Goal: Task Accomplishment & Management: Manage account settings

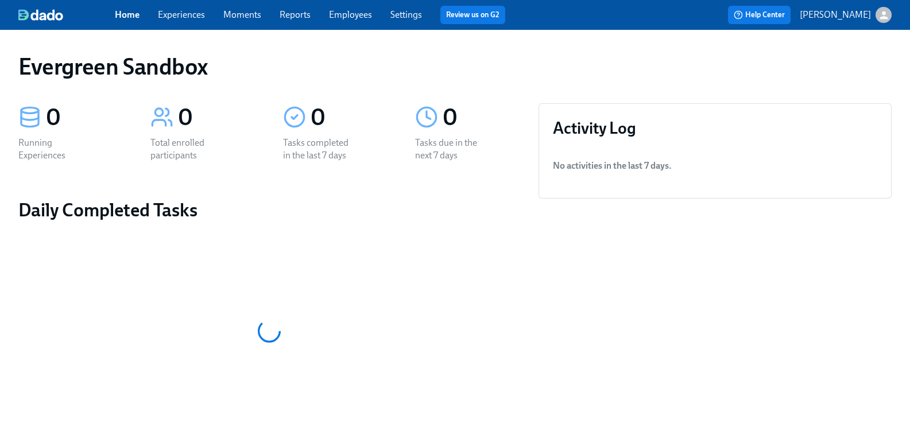
click at [878, 15] on icon "button" at bounding box center [884, 15] width 12 height 12
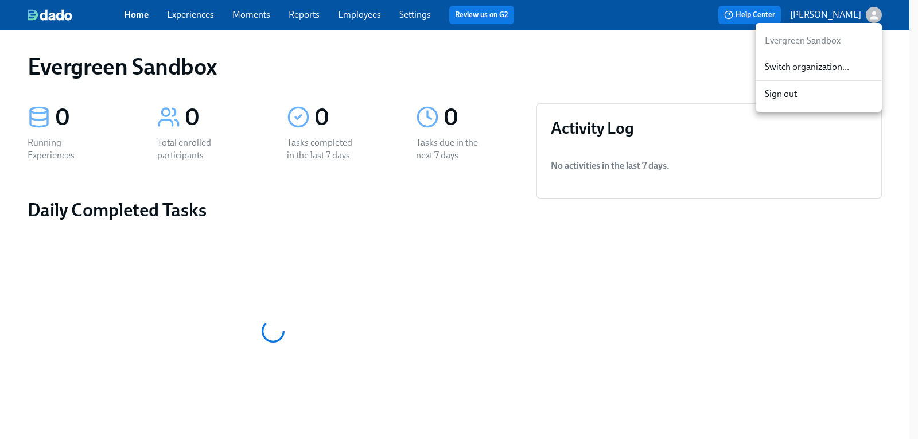
click at [825, 61] on span "Switch organization..." at bounding box center [819, 67] width 108 height 13
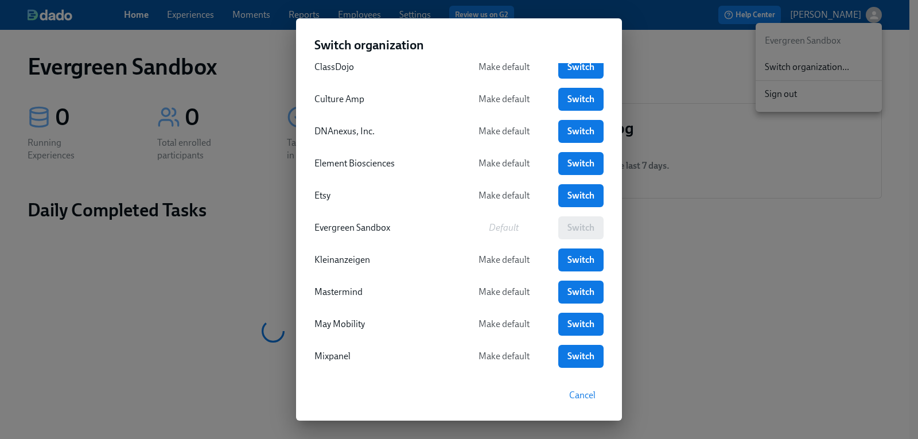
scroll to position [172, 0]
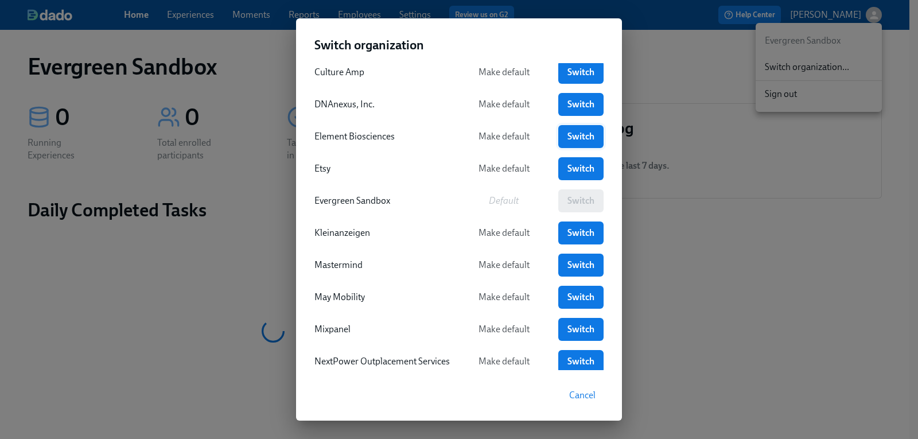
click at [569, 139] on span "Switch" at bounding box center [581, 136] width 29 height 11
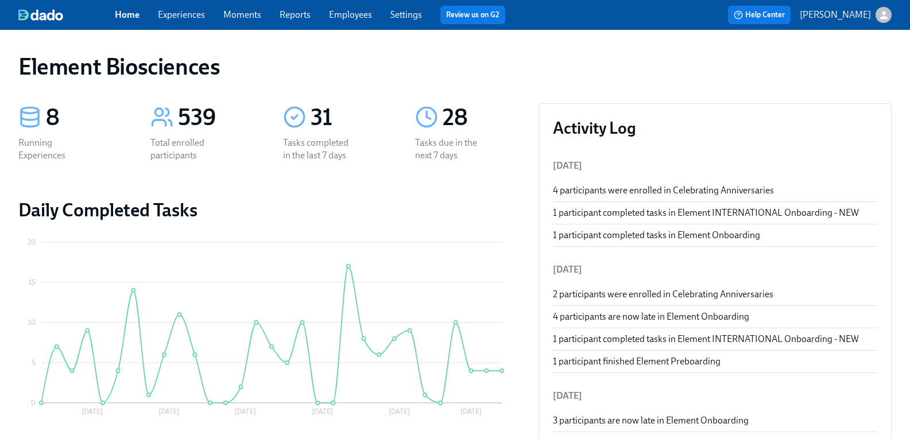
click at [205, 19] on link "Experiences" at bounding box center [181, 14] width 47 height 11
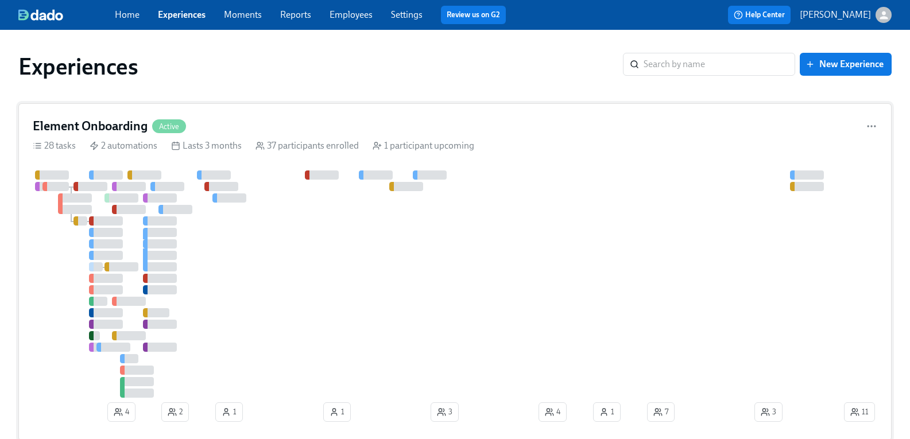
click at [145, 126] on h4 "Element Onboarding" at bounding box center [90, 126] width 115 height 17
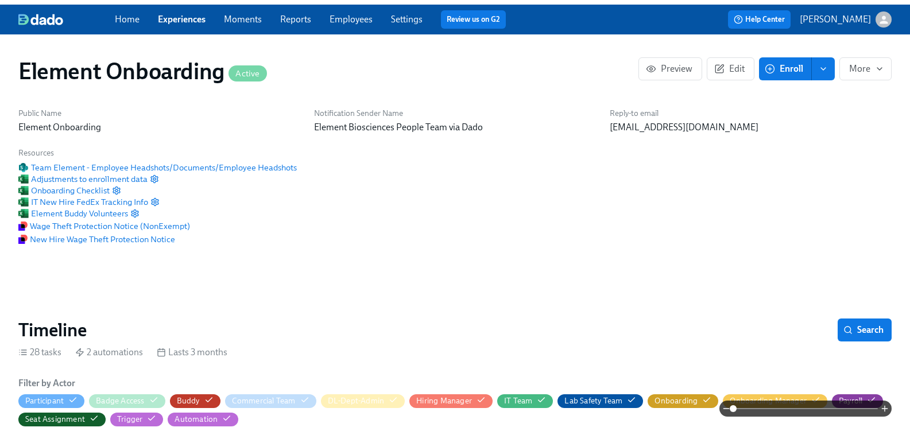
scroll to position [0, 13238]
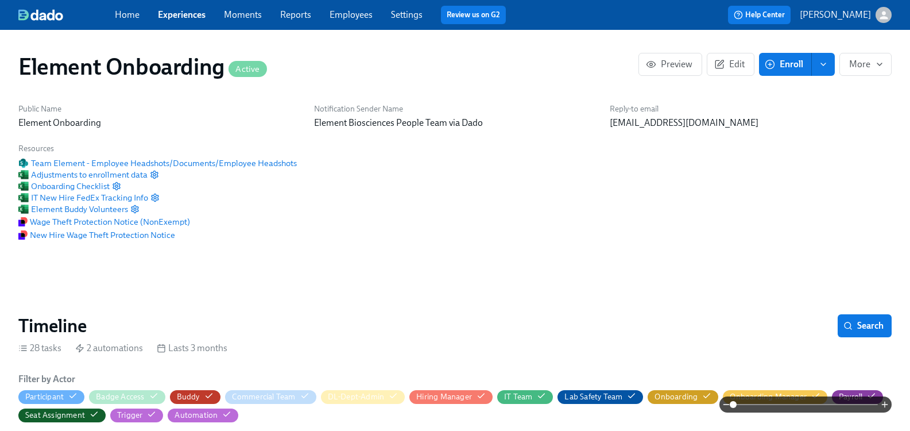
click at [191, 20] on span "Experiences" at bounding box center [182, 15] width 48 height 13
click at [191, 7] on div "Home Experiences Moments Reports Employees Settings Review us on G2" at bounding box center [315, 15] width 400 height 18
click at [191, 11] on link "Experiences" at bounding box center [182, 14] width 48 height 11
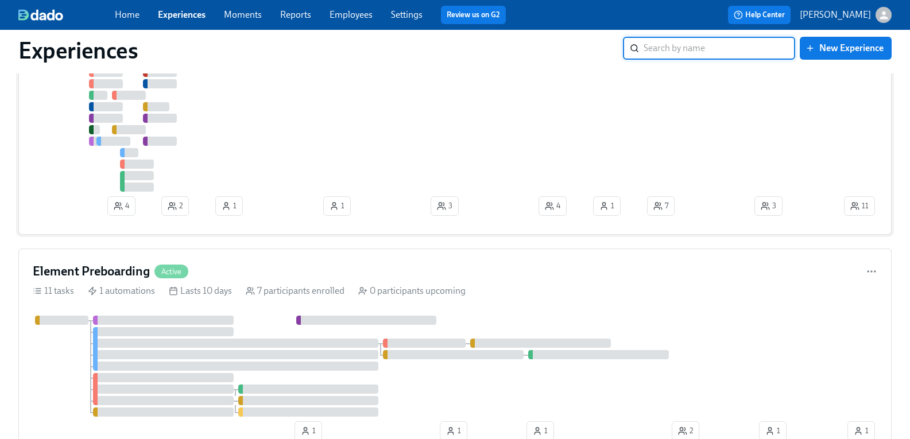
scroll to position [287, 0]
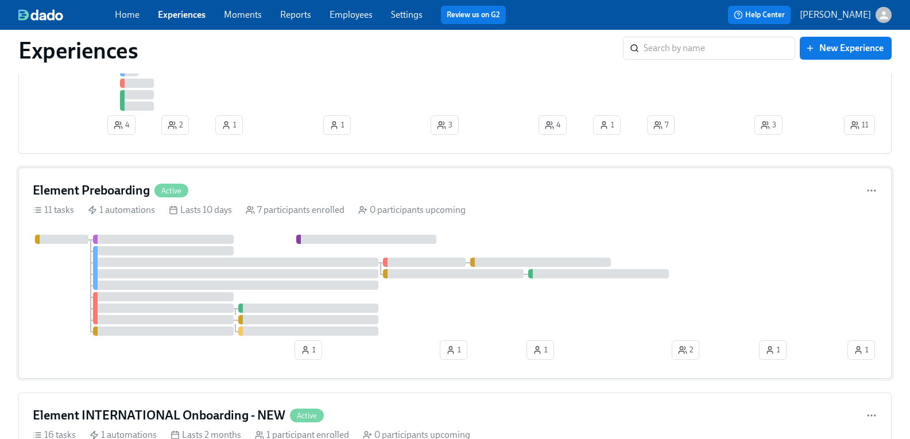
click at [123, 197] on h4 "Element Preboarding" at bounding box center [91, 190] width 117 height 17
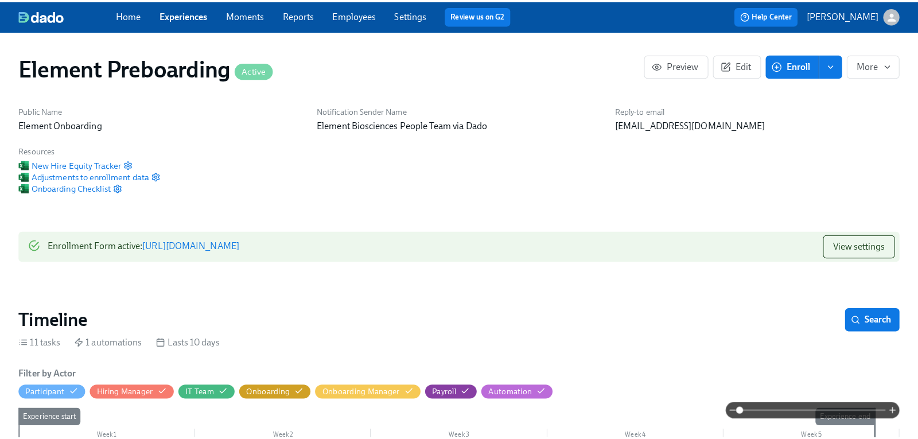
scroll to position [0, 1313]
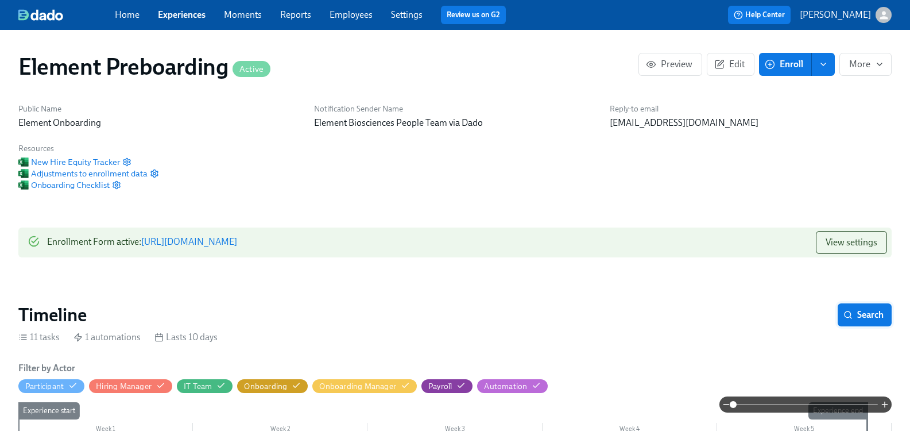
click at [863, 319] on span "Search" at bounding box center [865, 314] width 38 height 11
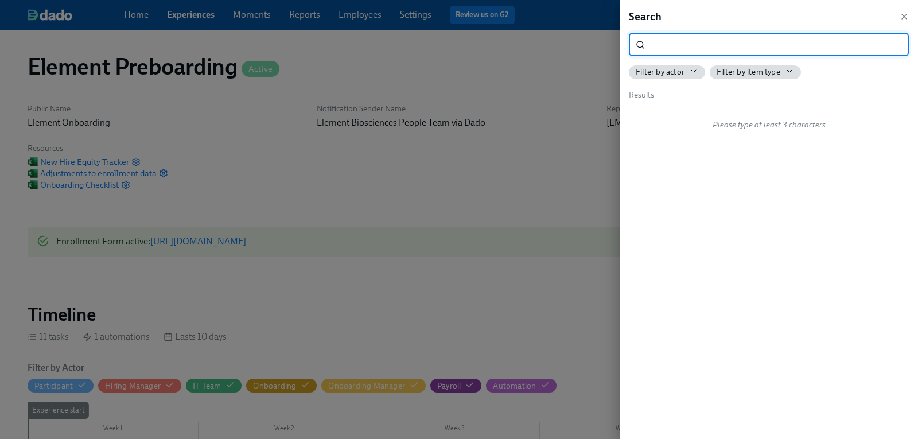
click at [664, 38] on input "search" at bounding box center [779, 44] width 259 height 23
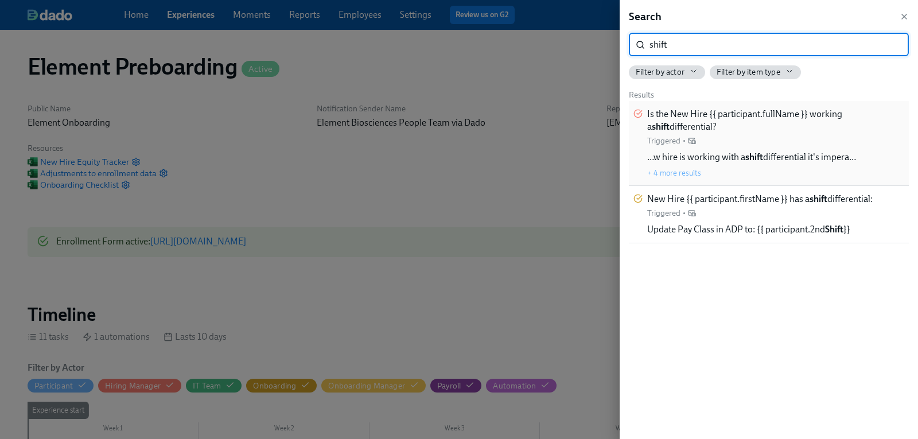
type input "shift"
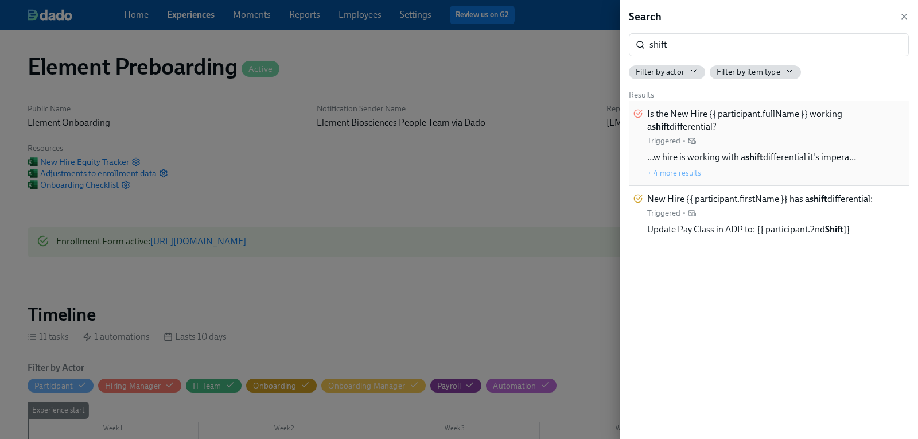
click at [691, 112] on span "Is the New Hire {{ participant.fullName }} working a shift differential?" at bounding box center [776, 120] width 257 height 25
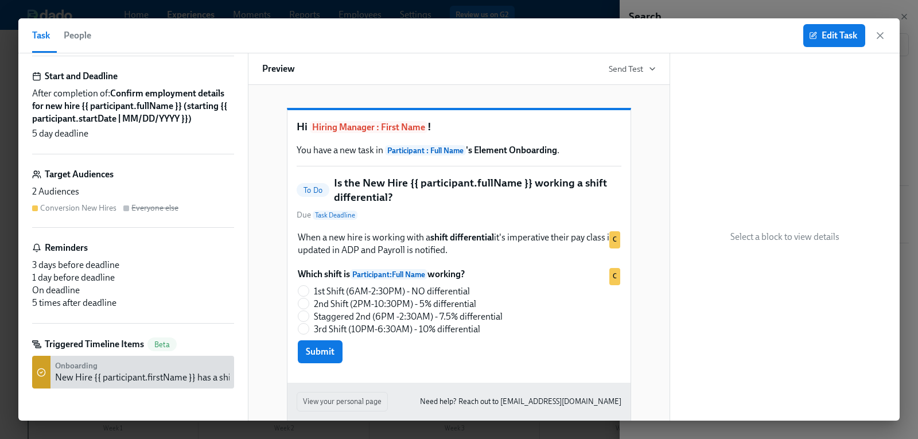
scroll to position [141, 0]
click at [65, 363] on strong "Onboarding" at bounding box center [76, 366] width 42 height 10
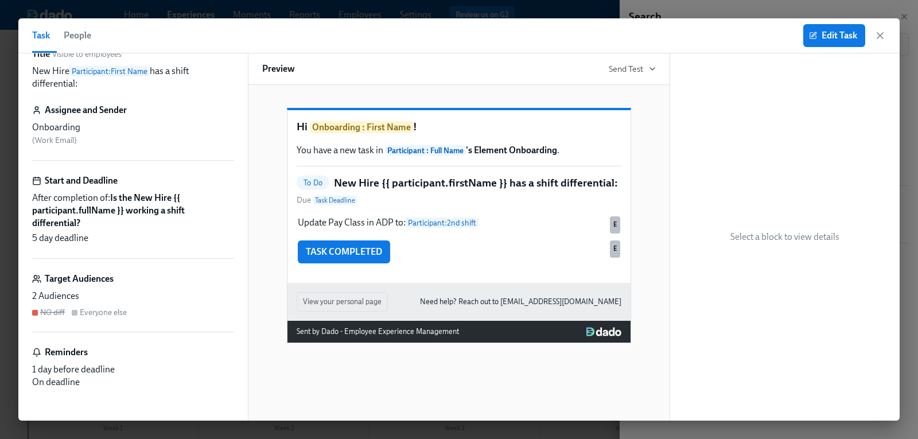
scroll to position [24, 0]
click at [834, 42] on button "Edit Task" at bounding box center [835, 35] width 62 height 23
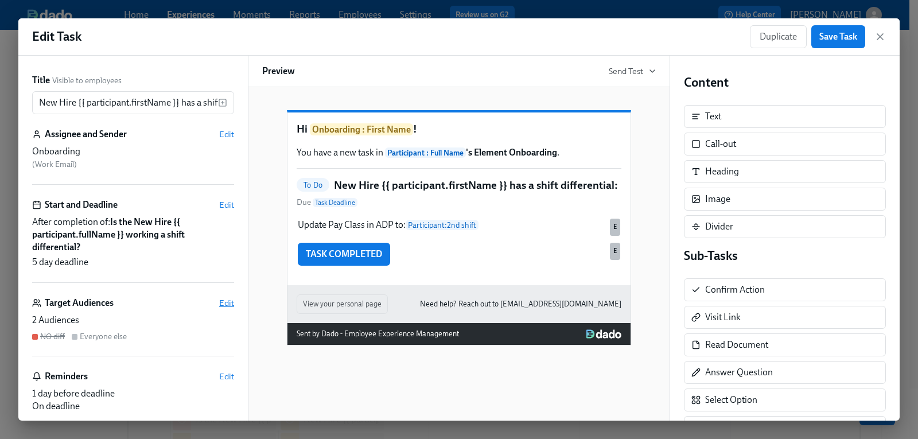
click at [219, 303] on span "Edit" at bounding box center [226, 302] width 15 height 11
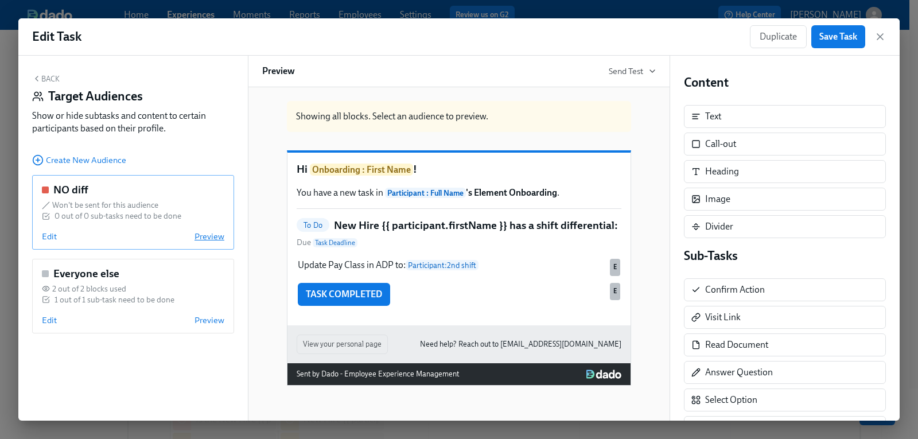
click at [203, 236] on span "Preview" at bounding box center [210, 236] width 30 height 11
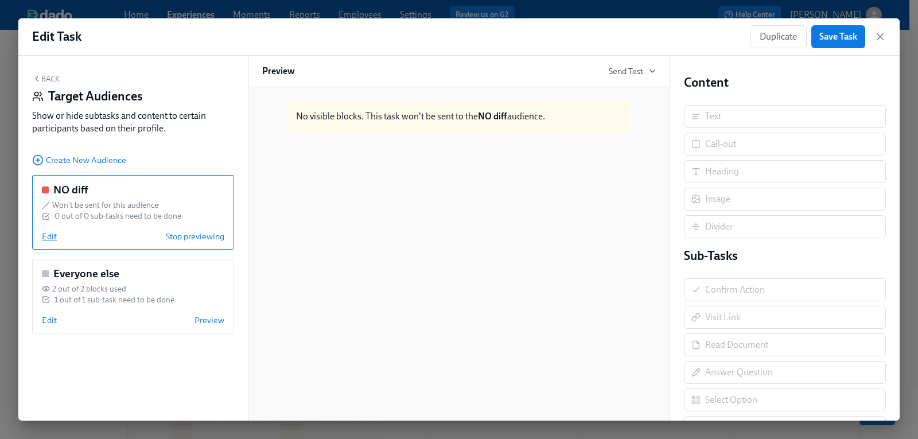
click at [52, 241] on span "Edit" at bounding box center [49, 236] width 15 height 11
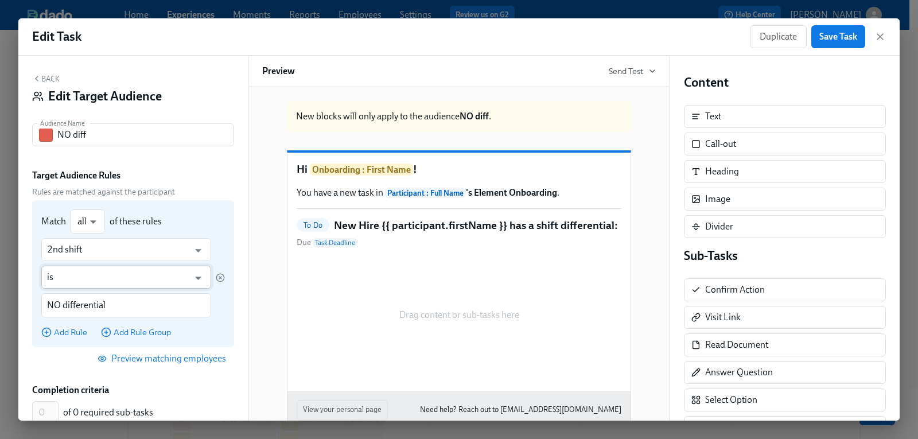
click at [138, 280] on input "is" at bounding box center [118, 277] width 142 height 23
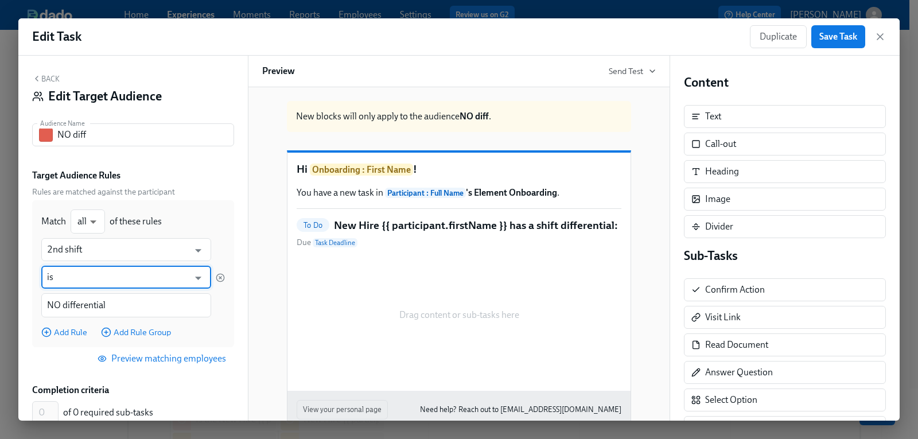
click at [135, 360] on span "Preview matching employees" at bounding box center [163, 358] width 126 height 11
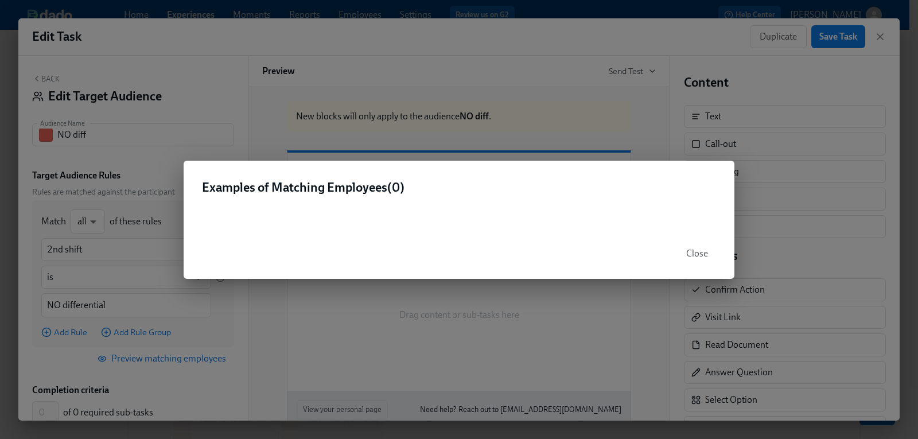
click at [84, 285] on div "Examples of Matching Employees ( 0 ) Close" at bounding box center [459, 219] width 918 height 439
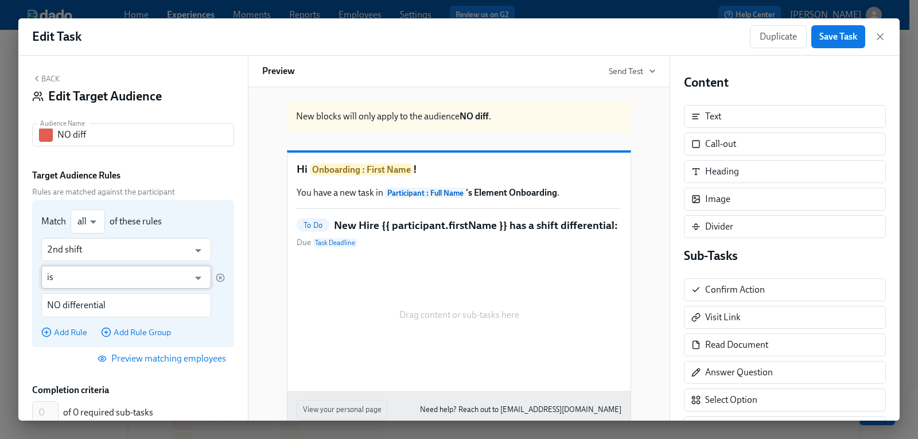
click at [89, 278] on input "is" at bounding box center [118, 277] width 142 height 23
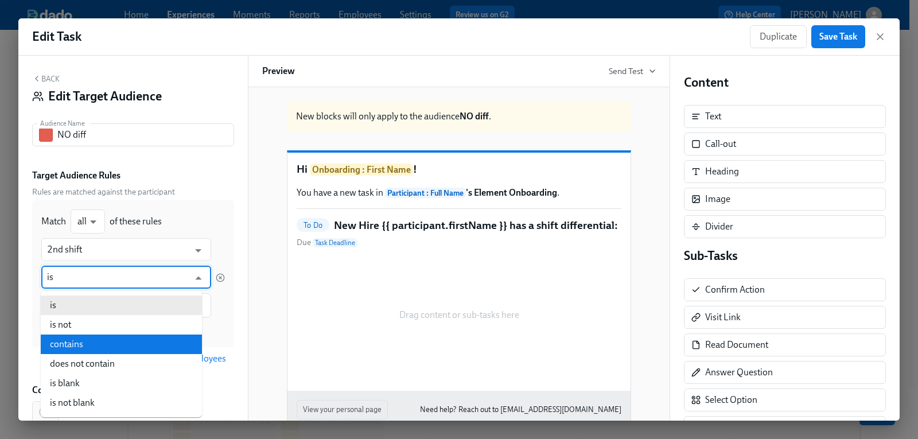
click at [70, 344] on li "contains" at bounding box center [121, 345] width 161 height 20
type input "contains"
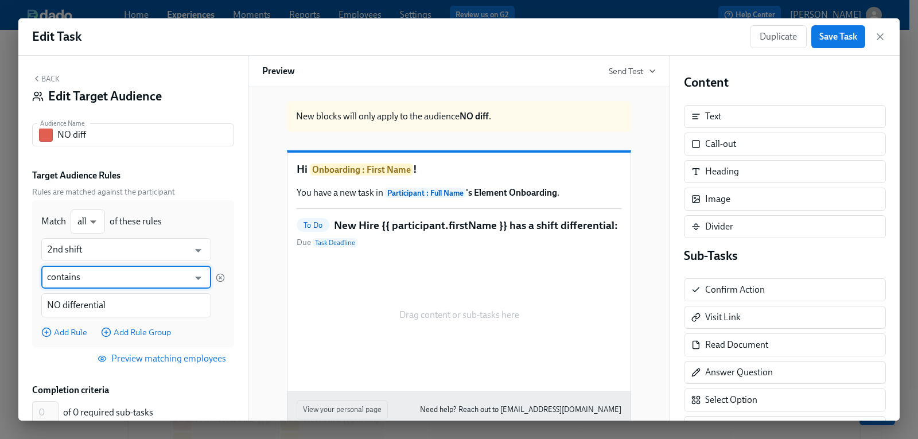
click at [126, 361] on span "Preview matching employees" at bounding box center [163, 358] width 126 height 11
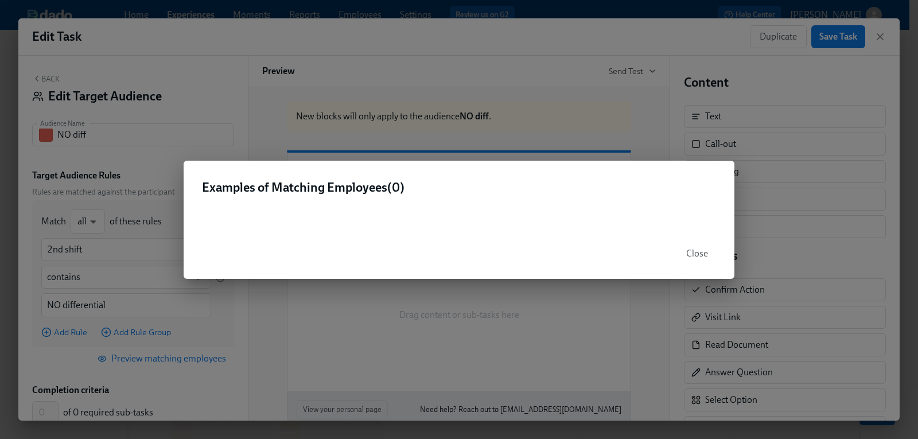
click at [699, 251] on span "Close" at bounding box center [698, 253] width 22 height 11
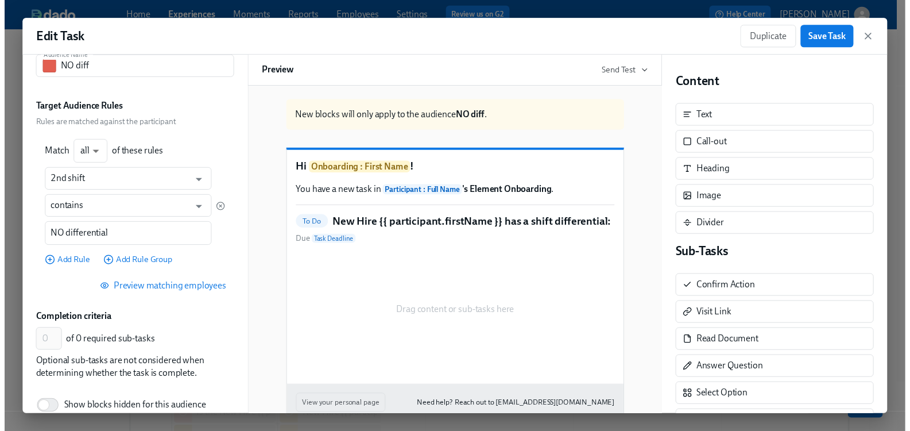
scroll to position [13, 0]
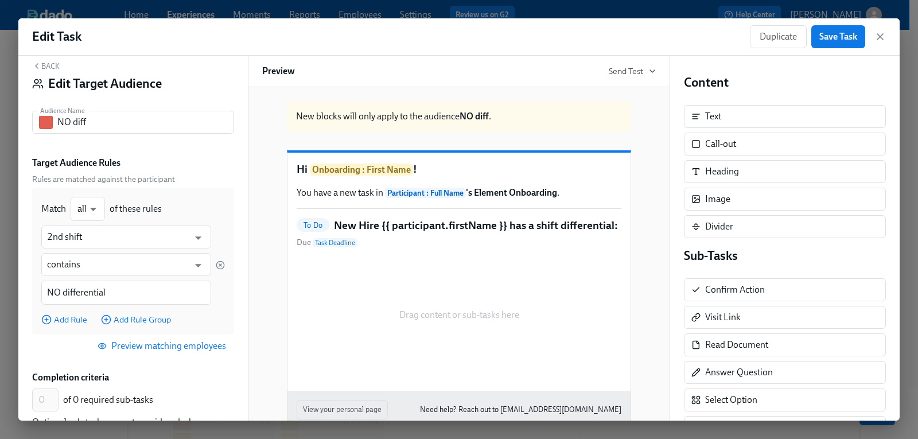
click at [48, 69] on button "Back" at bounding box center [46, 65] width 28 height 9
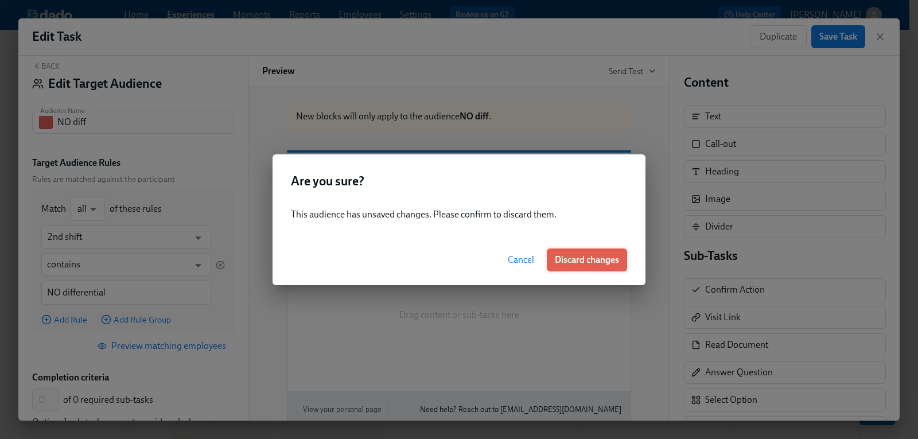
click at [579, 261] on span "Discard changes" at bounding box center [587, 259] width 64 height 11
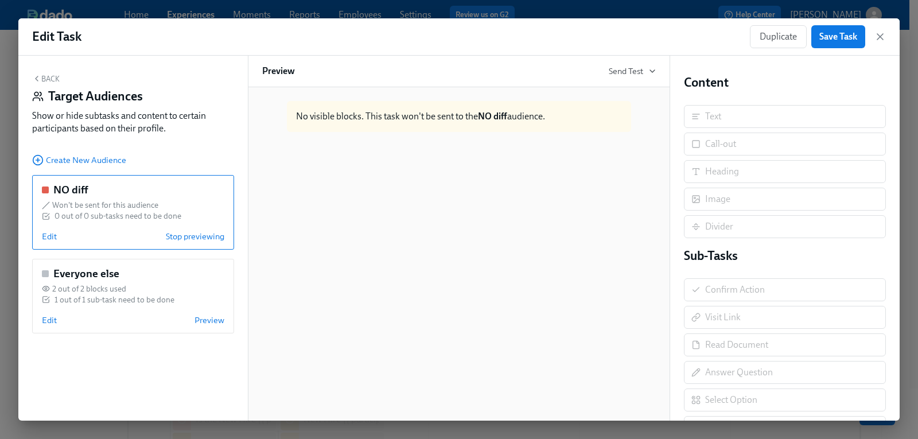
click at [50, 76] on button "Back" at bounding box center [46, 78] width 28 height 9
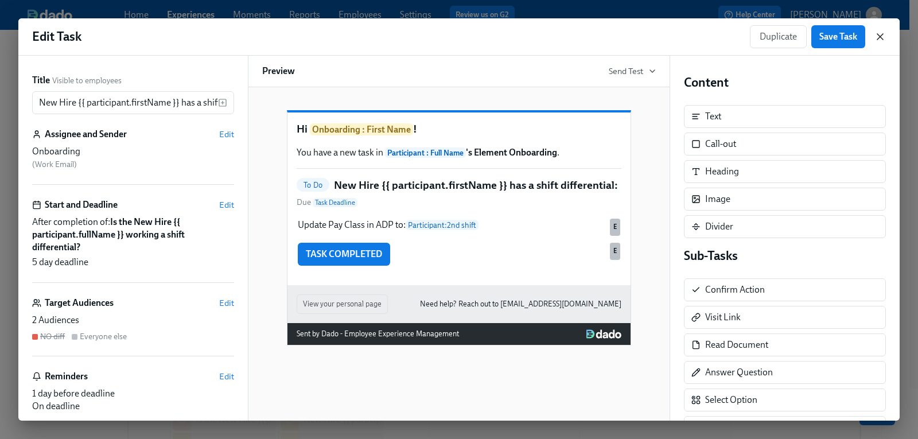
click at [881, 37] on icon "button" at bounding box center [881, 37] width 6 height 6
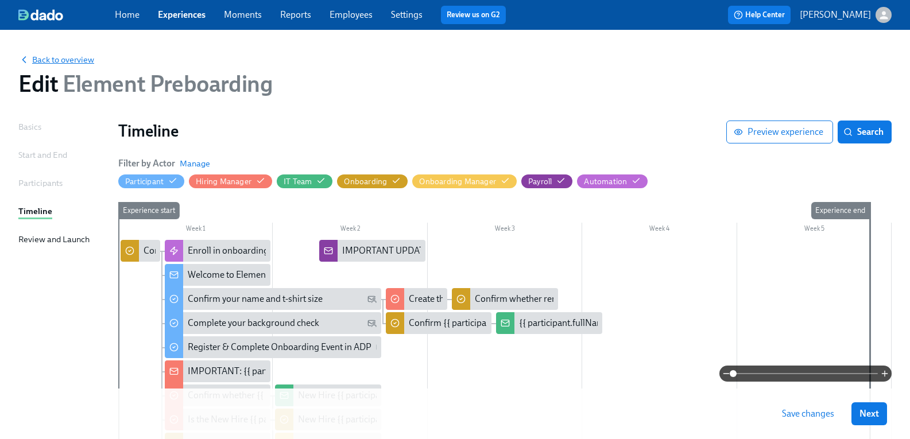
click at [78, 63] on span "Back to overview" at bounding box center [56, 59] width 76 height 11
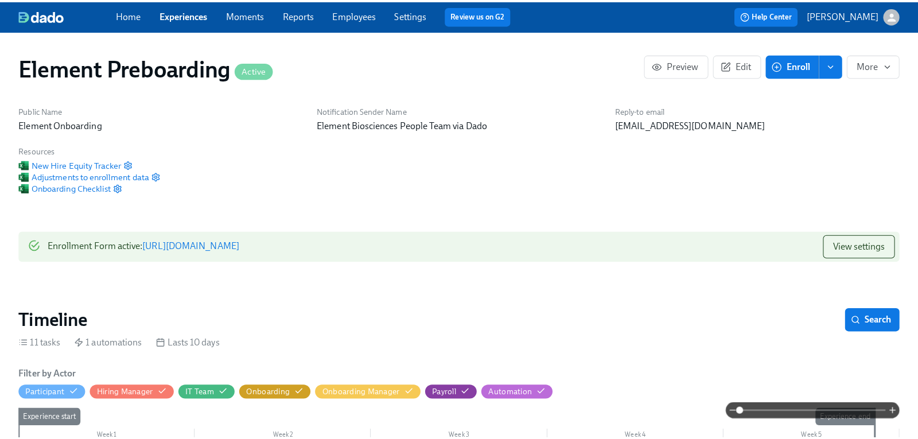
scroll to position [0, 1313]
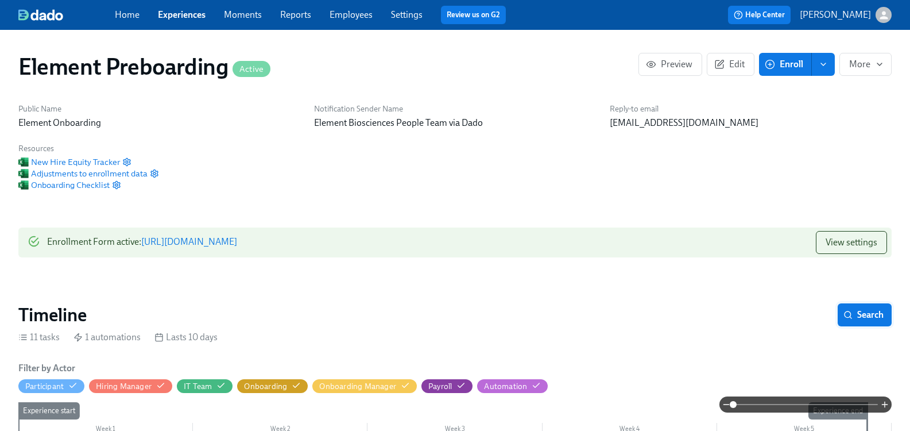
click at [848, 309] on span "Search" at bounding box center [865, 314] width 38 height 11
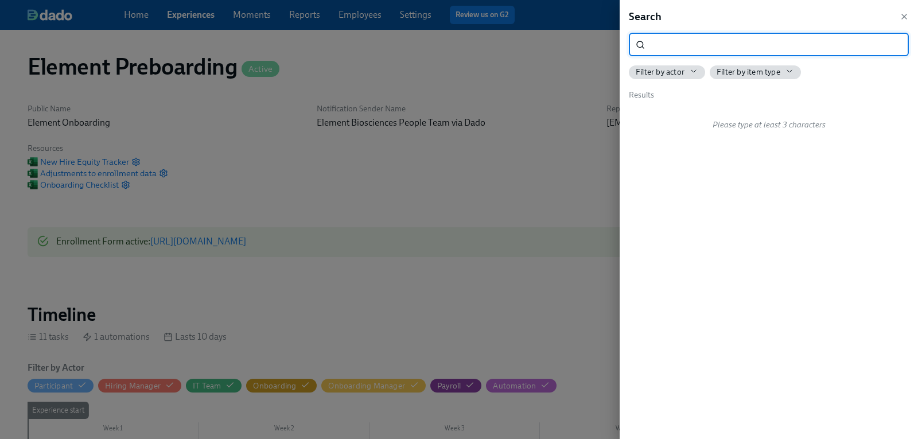
click at [731, 45] on input "search" at bounding box center [779, 44] width 259 height 23
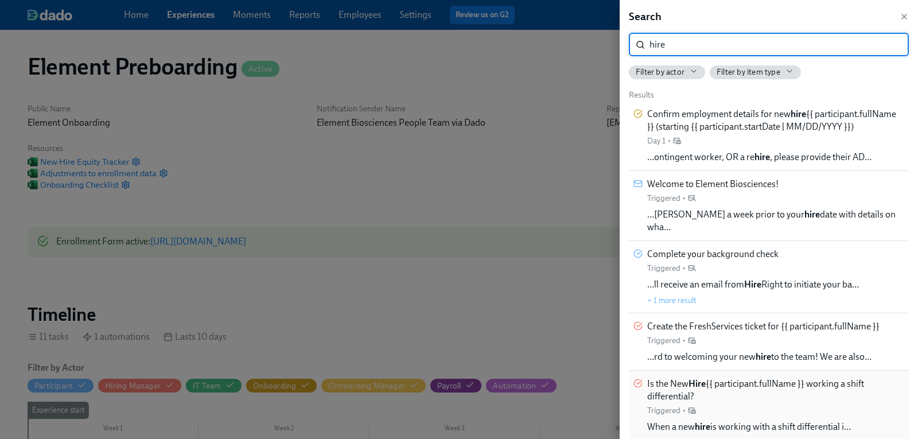
type input "hire"
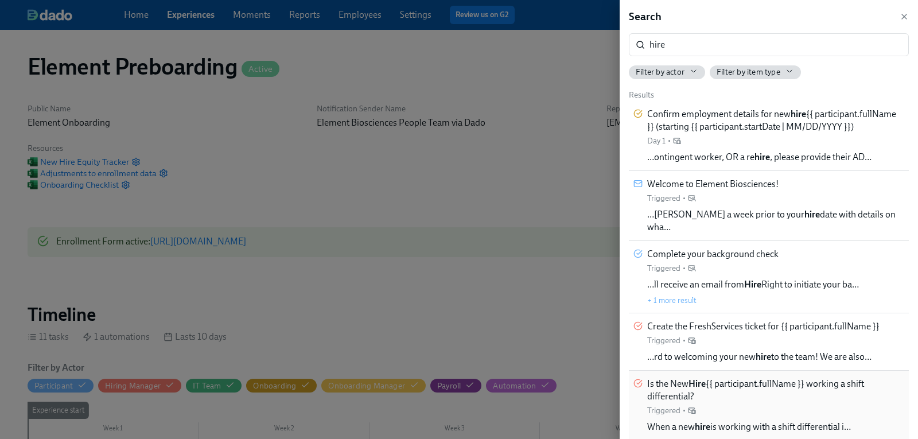
click at [673, 378] on span "Is the New Hire {{ participant.fullName }} working a shift differential?" at bounding box center [776, 390] width 257 height 25
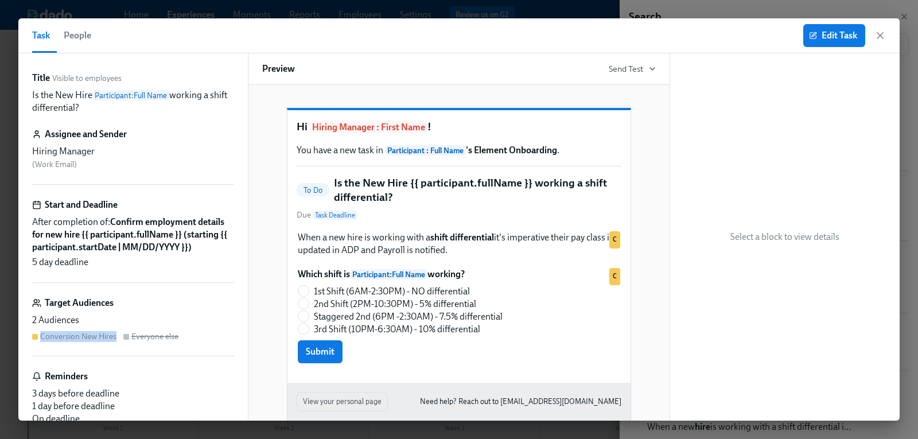
drag, startPoint x: 42, startPoint y: 349, endPoint x: 115, endPoint y: 346, distance: 72.4
click at [115, 342] on div "Conversion New Hires" at bounding box center [78, 336] width 76 height 11
copy div "Conversion New Hires"
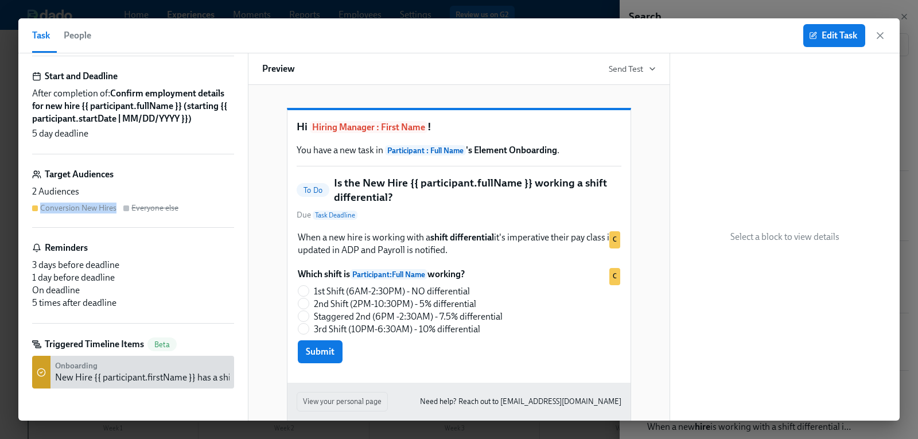
scroll to position [141, 0]
click at [131, 365] on div "Onboarding New Hire {{ participant.firstName }} has a shift differential:" at bounding box center [169, 373] width 228 height 24
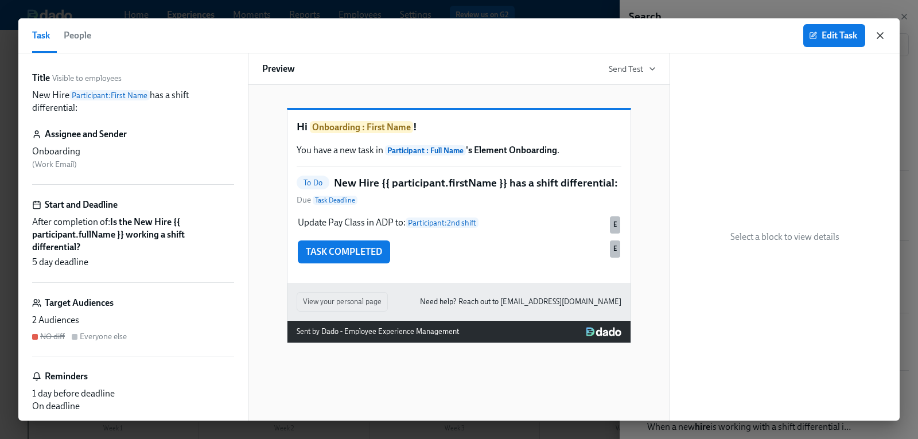
click at [881, 34] on icon "button" at bounding box center [880, 35] width 11 height 11
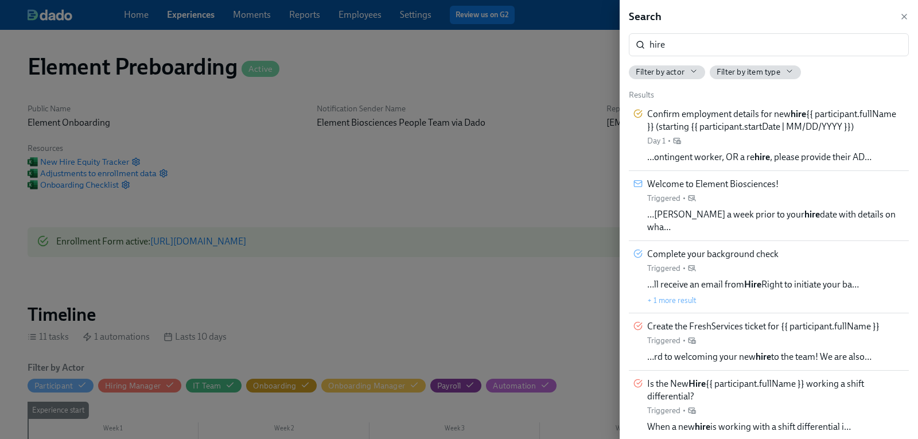
click at [167, 102] on div at bounding box center [459, 219] width 918 height 439
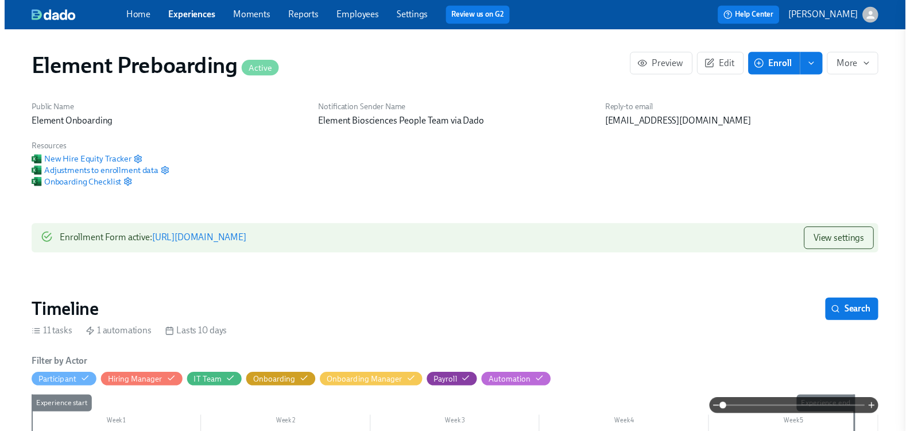
scroll to position [0, 1304]
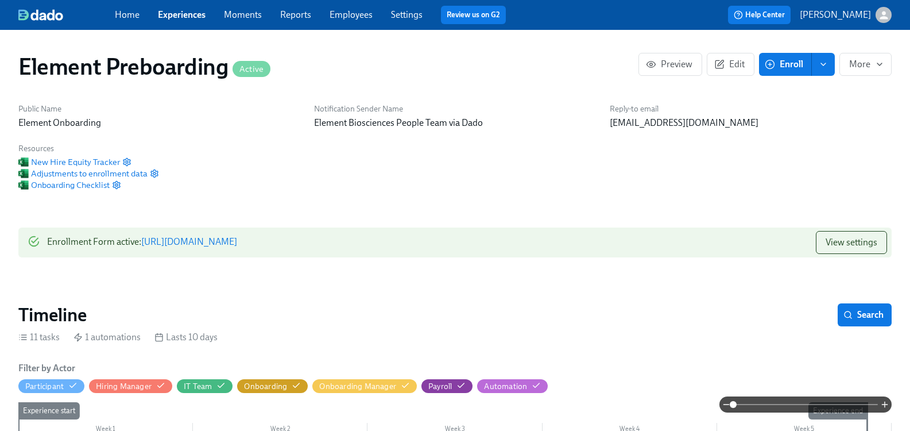
click at [188, 19] on link "Experiences" at bounding box center [182, 14] width 48 height 11
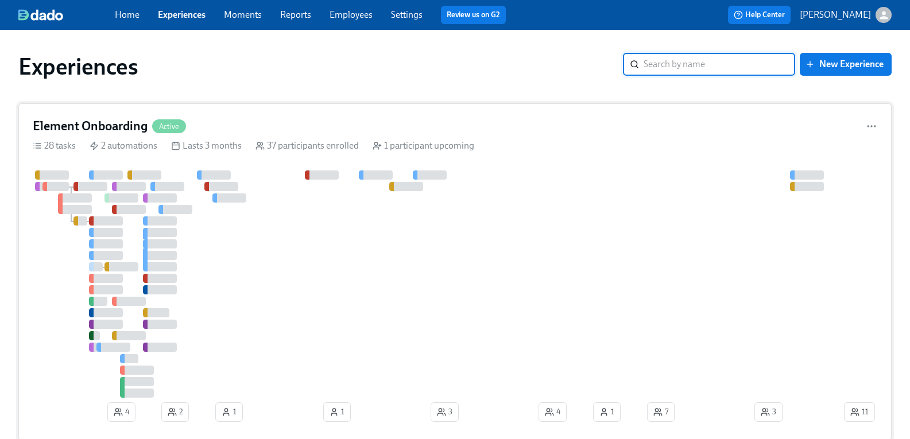
click at [127, 125] on h4 "Element Onboarding" at bounding box center [90, 126] width 115 height 17
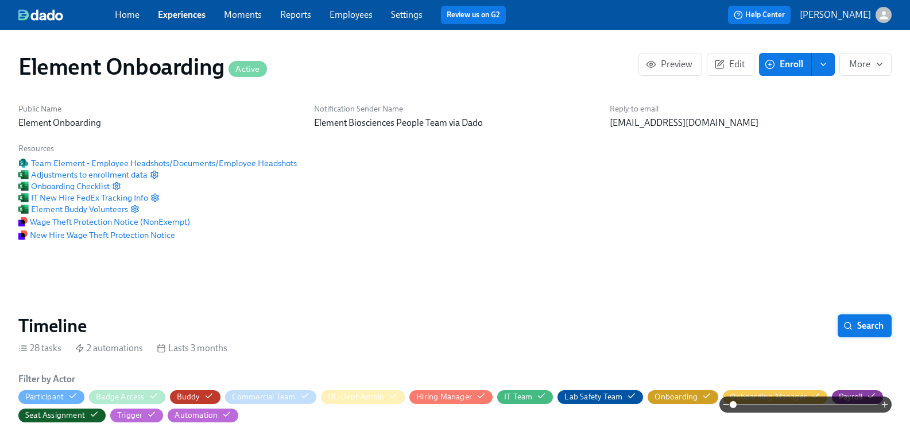
click at [867, 329] on span "Search" at bounding box center [865, 325] width 38 height 11
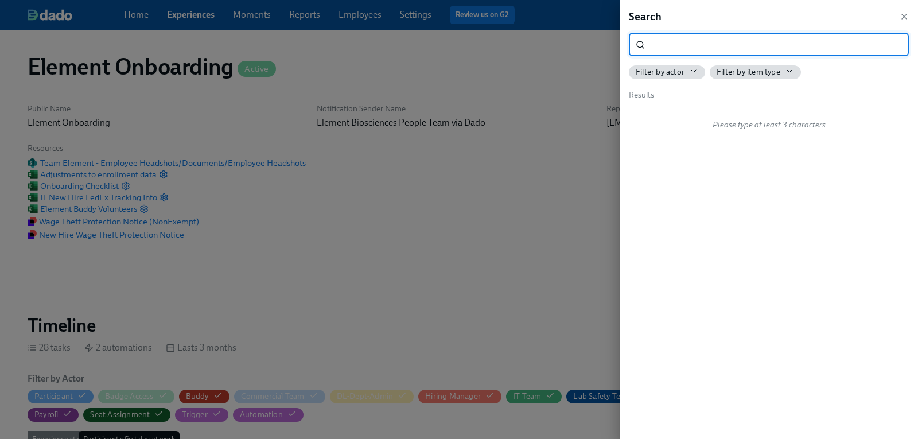
scroll to position [0, 13238]
click at [689, 42] on input "search" at bounding box center [779, 44] width 259 height 23
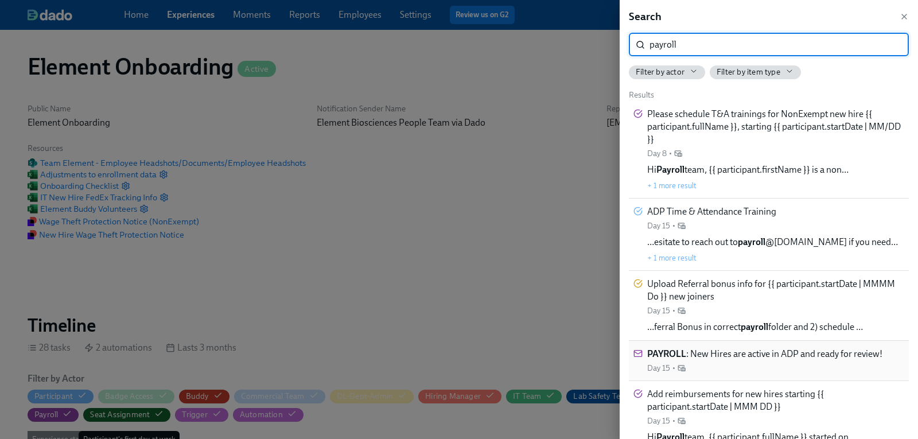
type input "payroll"
click at [742, 354] on span "PAYROLL : New Hires are active in ADP and ready for review!" at bounding box center [765, 354] width 235 height 13
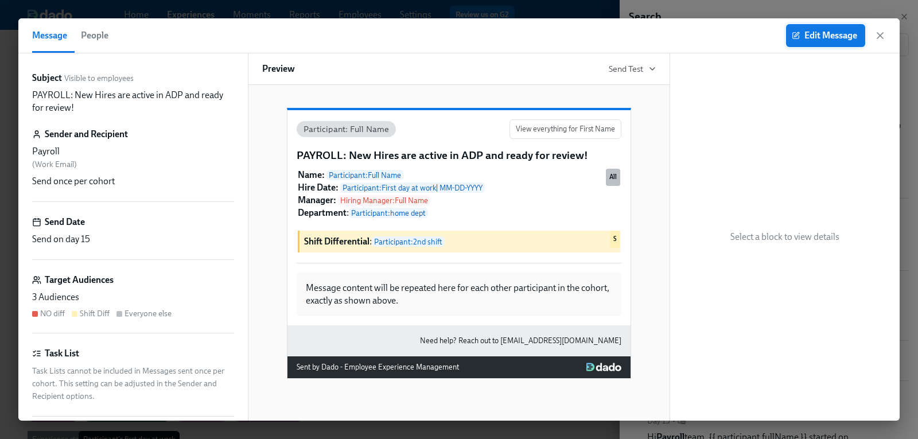
click at [828, 36] on span "Edit Message" at bounding box center [825, 35] width 63 height 11
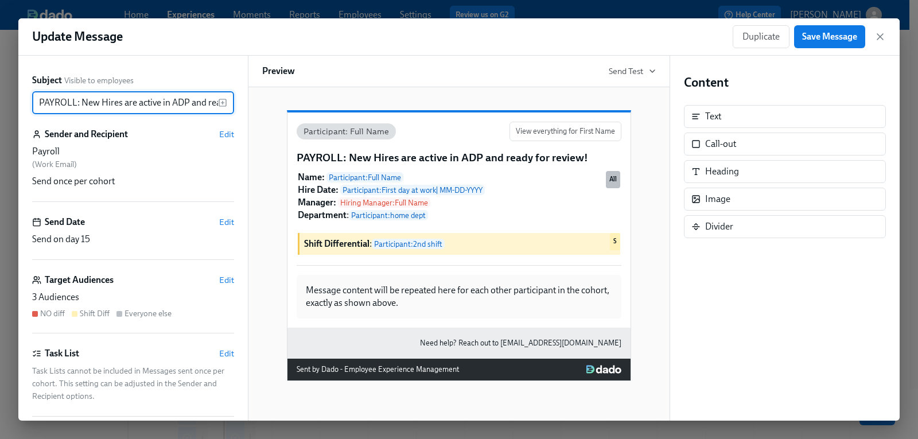
scroll to position [0, 64]
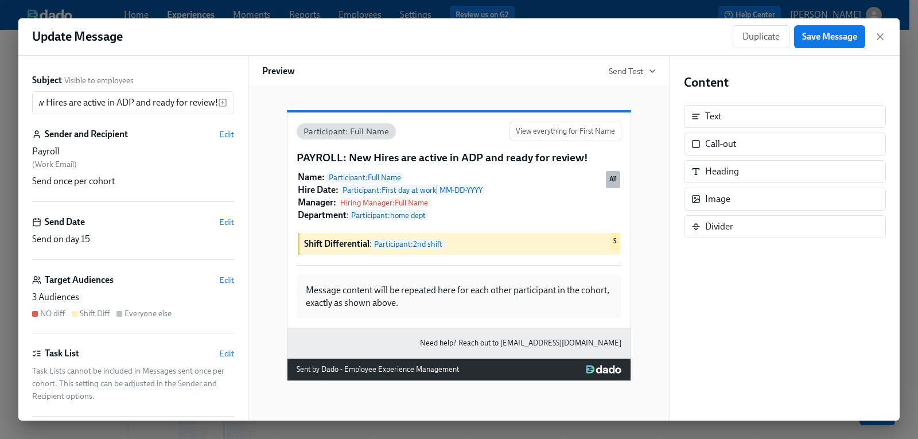
click at [48, 313] on div "NO diff" at bounding box center [52, 313] width 25 height 11
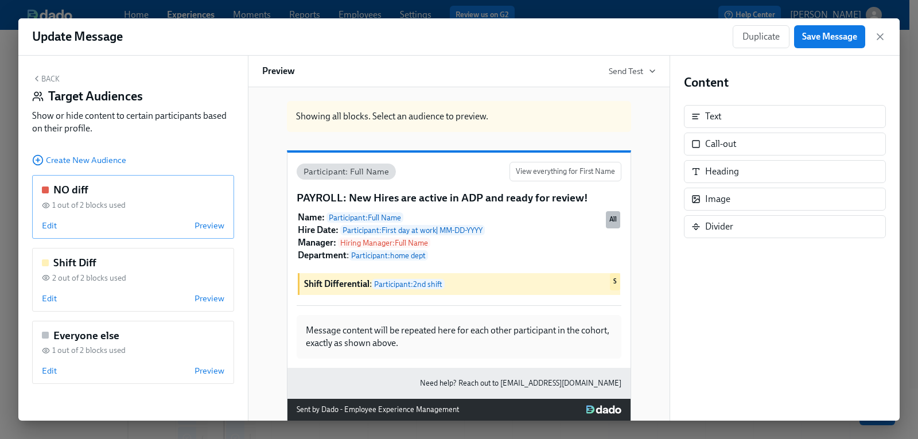
click at [126, 192] on div "NO diff" at bounding box center [133, 190] width 183 height 15
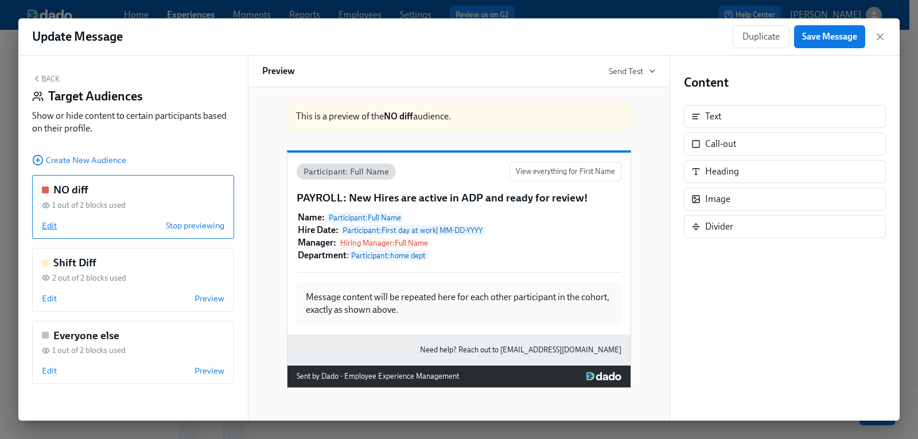
click at [46, 224] on span "Edit" at bounding box center [49, 225] width 15 height 11
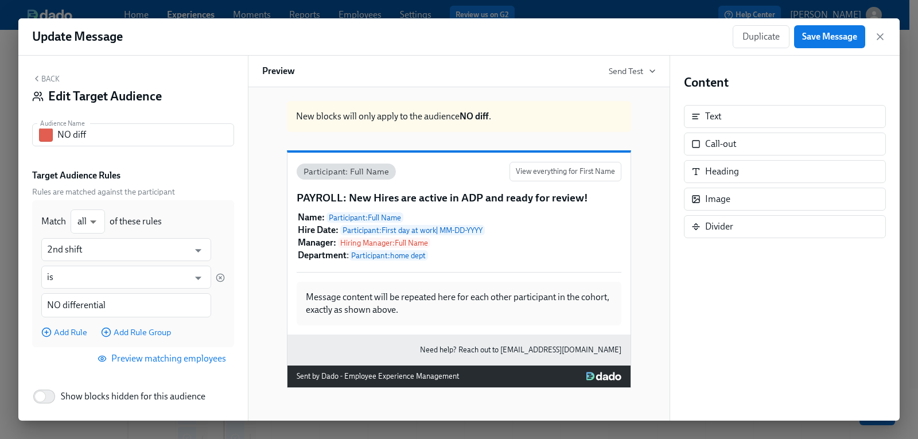
click at [141, 360] on span "Preview matching employees" at bounding box center [163, 358] width 126 height 11
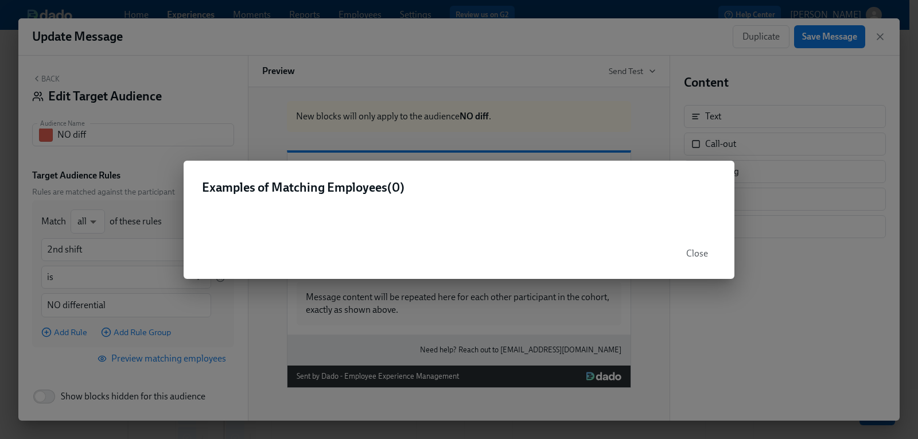
click at [181, 329] on div "Examples of Matching Employees ( 0 ) Close" at bounding box center [459, 219] width 918 height 439
